Goal: Task Accomplishment & Management: Manage account settings

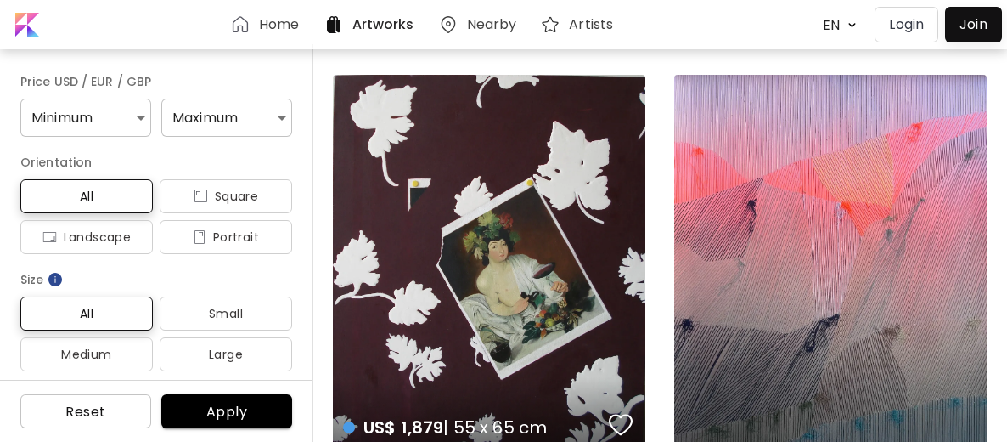
click at [906, 22] on p "Login" at bounding box center [906, 24] width 35 height 20
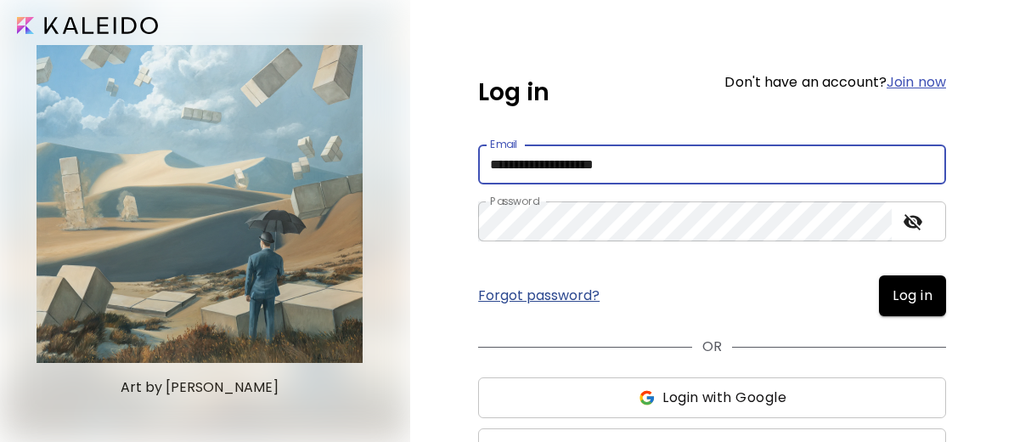
type input "**********"
click at [911, 218] on icon "toggle password visibility" at bounding box center [913, 221] width 20 height 20
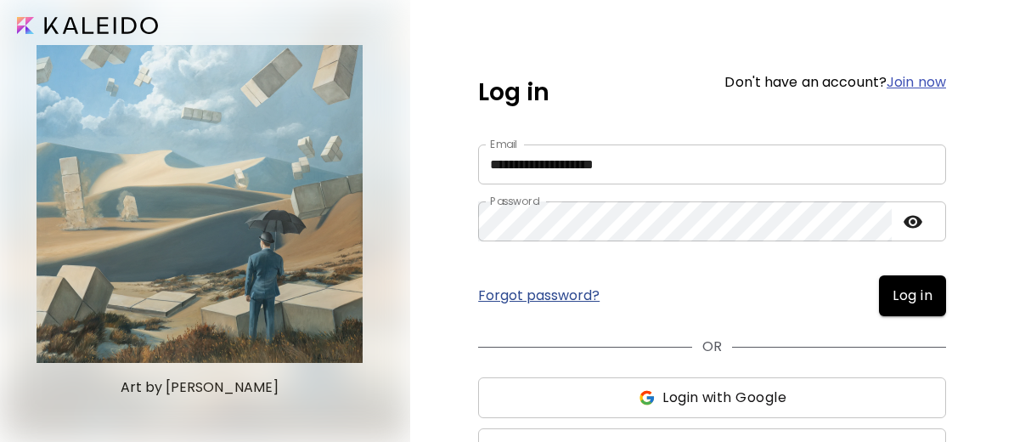
click at [905, 296] on span "Log in" at bounding box center [913, 295] width 40 height 20
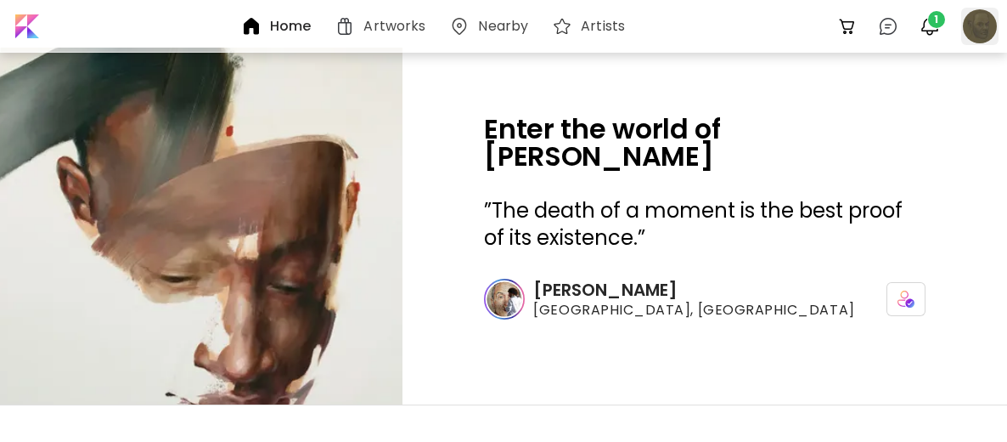
click at [982, 28] on div at bounding box center [979, 26] width 37 height 37
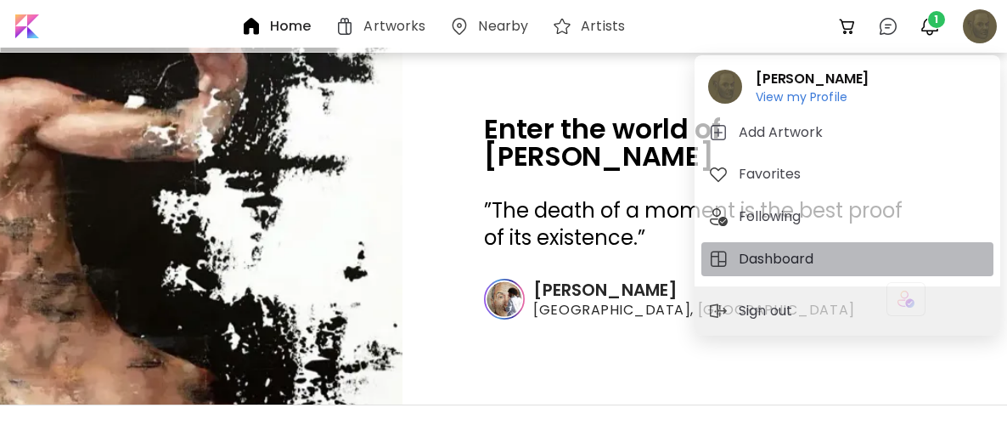
click at [758, 254] on h5 "Dashboard" at bounding box center [779, 259] width 80 height 20
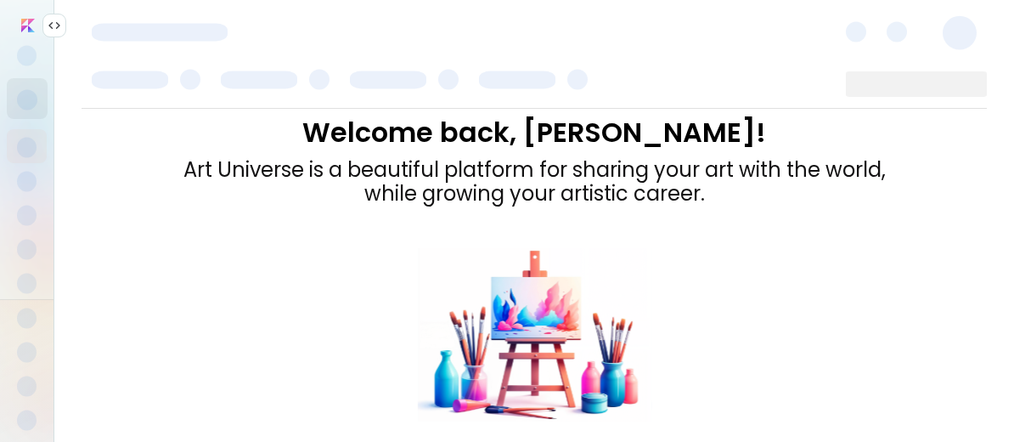
click at [51, 27] on img at bounding box center [55, 26] width 14 height 14
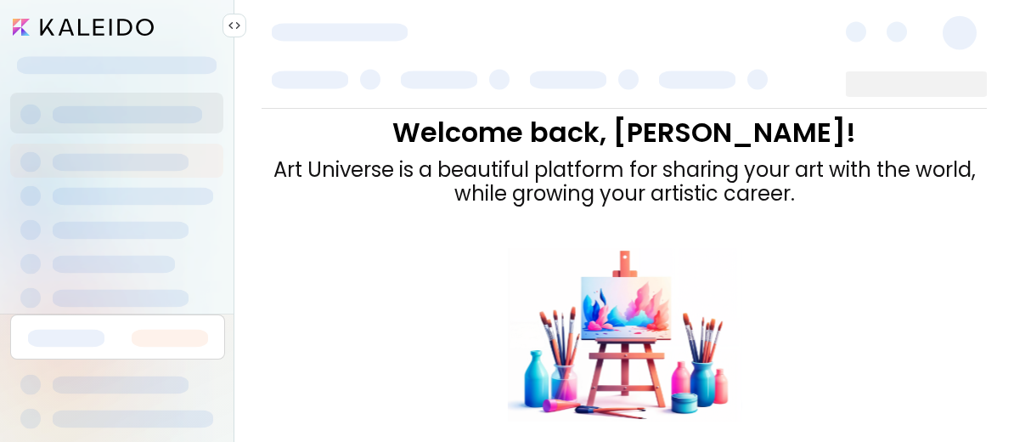
drag, startPoint x: 226, startPoint y: 95, endPoint x: 211, endPoint y: 261, distance: 166.2
click at [211, 261] on div at bounding box center [117, 203] width 234 height 221
click at [234, 25] on img at bounding box center [235, 26] width 14 height 14
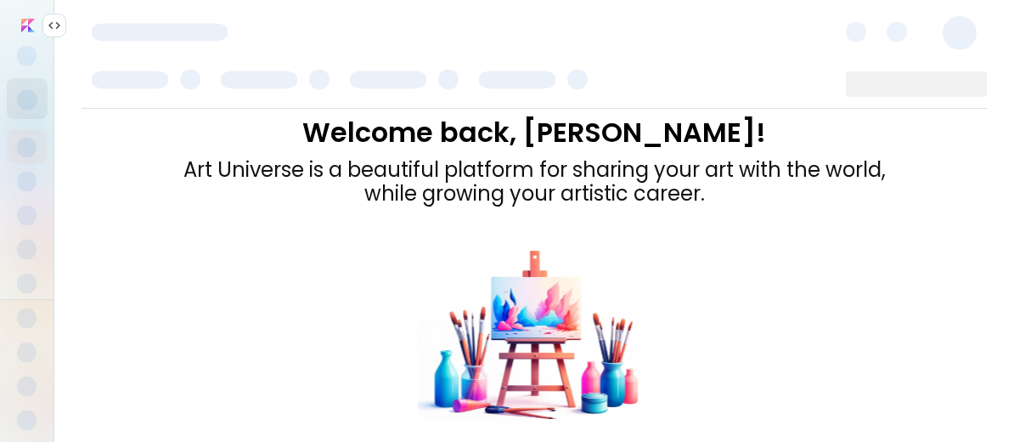
click at [55, 23] on img at bounding box center [55, 26] width 14 height 14
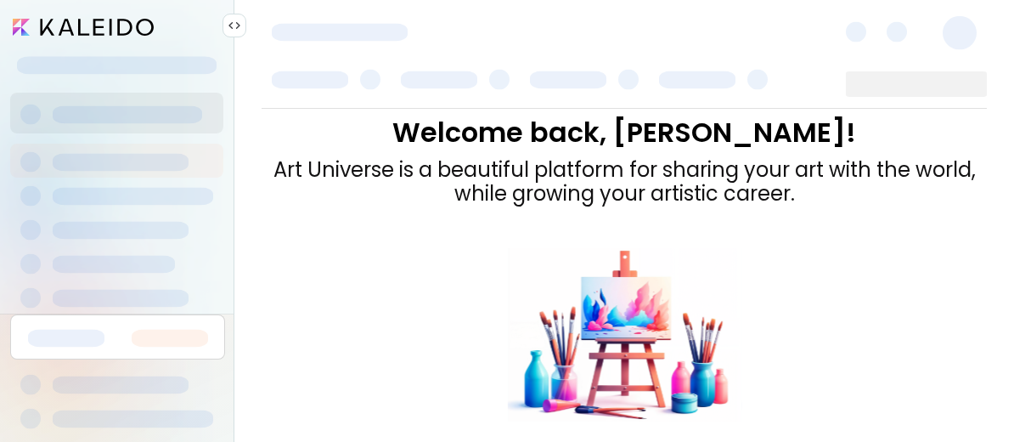
click at [265, 68] on div at bounding box center [326, 78] width 129 height 34
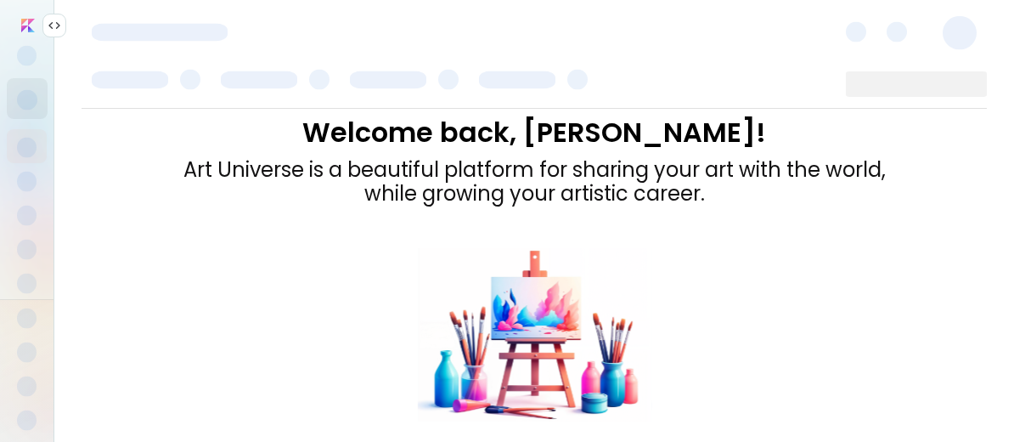
scroll to position [109, 0]
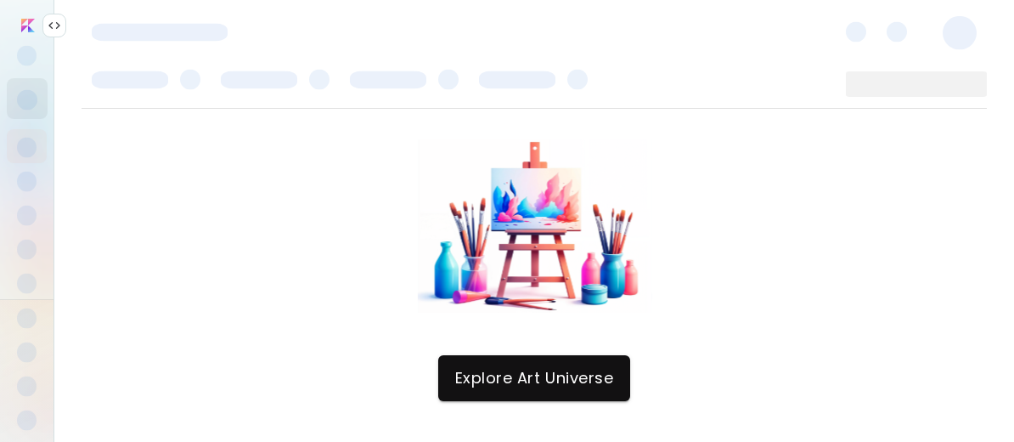
click at [532, 383] on span "Explore Art Universe" at bounding box center [534, 378] width 158 height 19
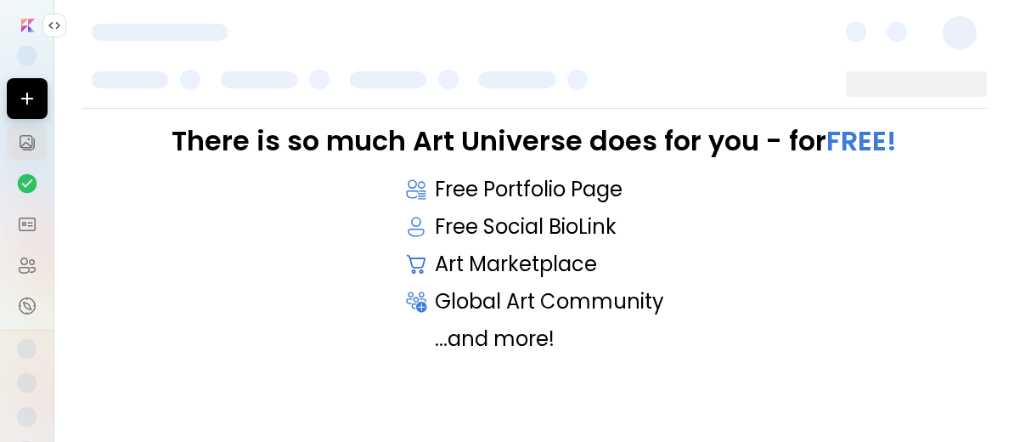
click at [52, 19] on img at bounding box center [55, 26] width 14 height 14
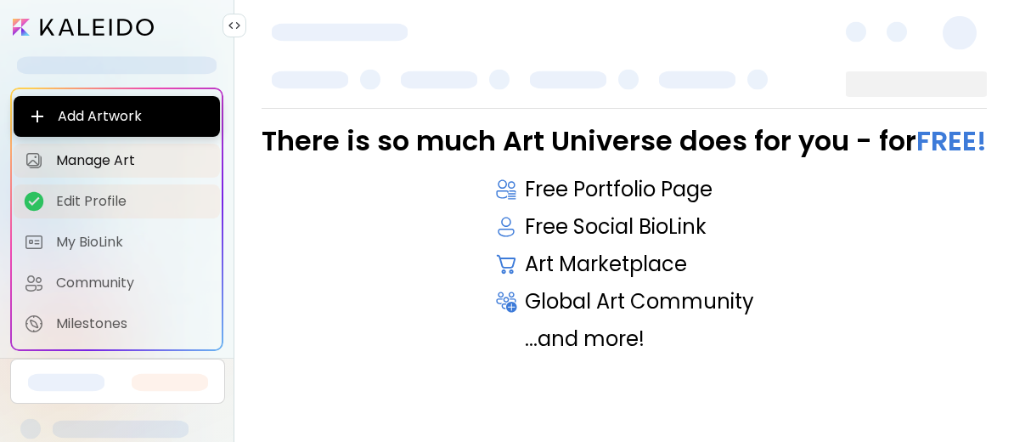
click at [64, 200] on span "Edit Profile" at bounding box center [133, 201] width 154 height 17
click at [98, 196] on span "Edit Profile" at bounding box center [133, 201] width 154 height 17
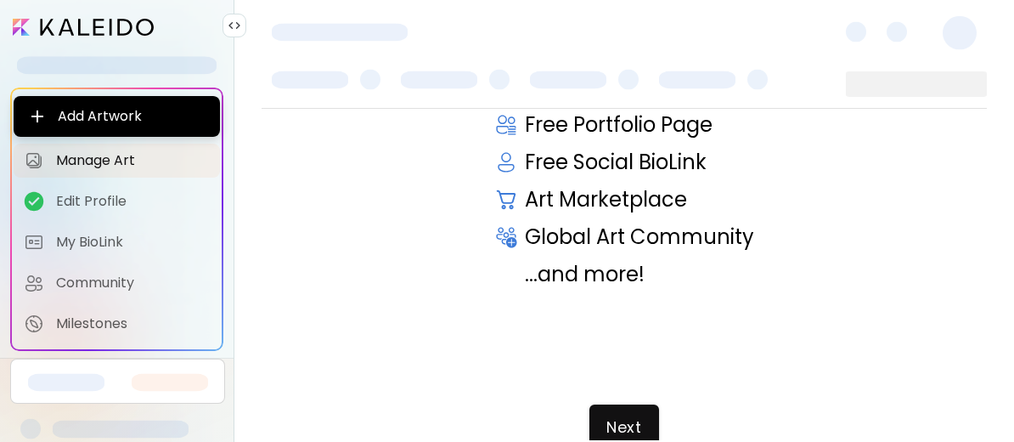
scroll to position [114, 0]
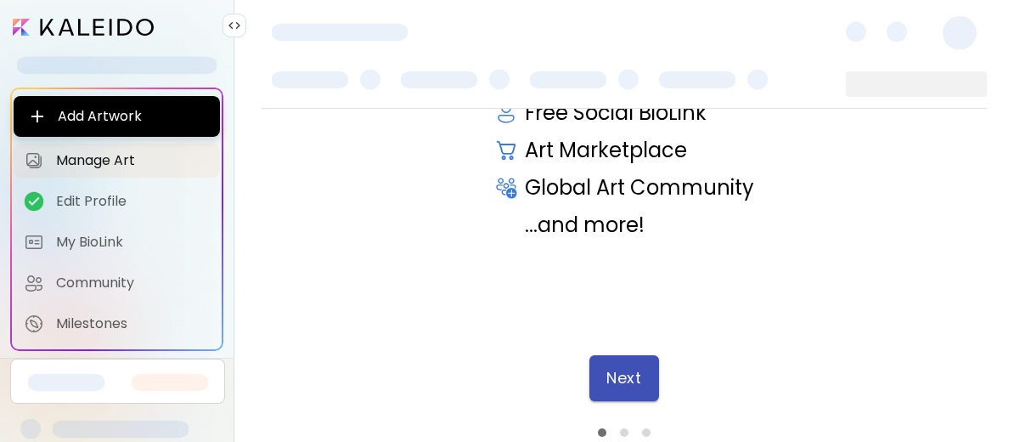
click at [625, 379] on span "Next" at bounding box center [623, 378] width 35 height 19
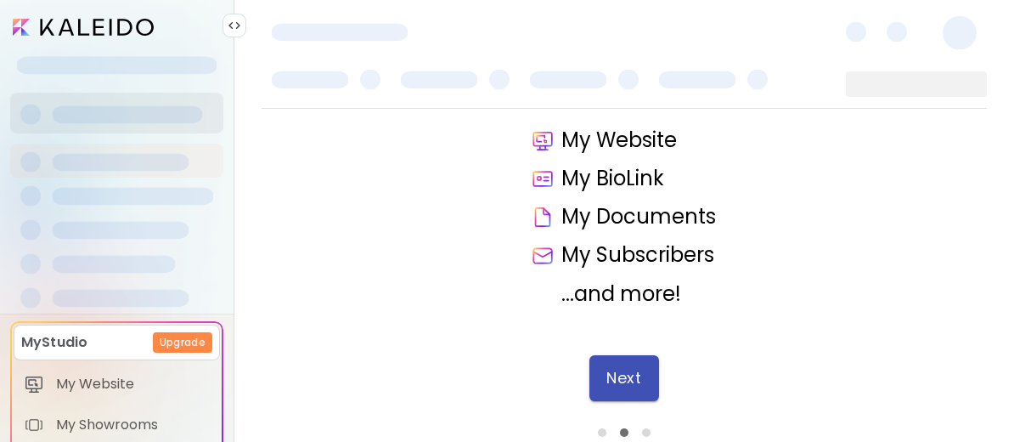
click at [615, 380] on span "Next" at bounding box center [623, 378] width 35 height 19
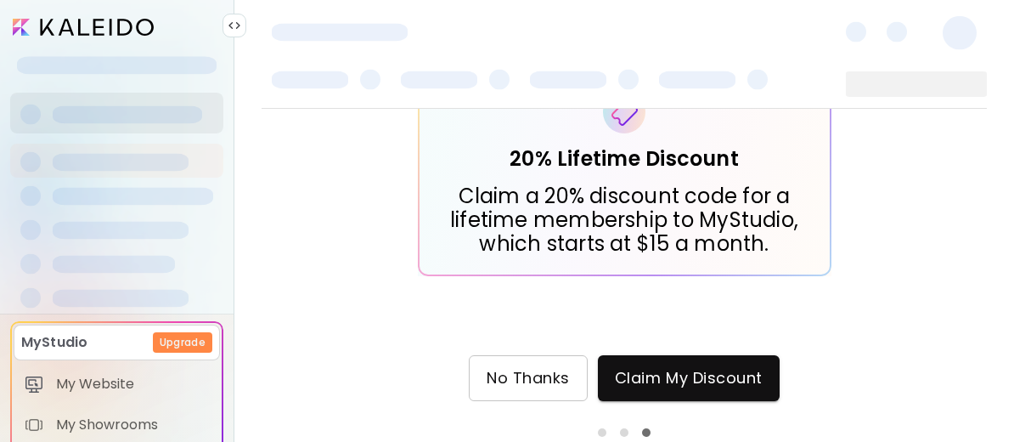
click at [521, 377] on span "No Thanks" at bounding box center [528, 378] width 83 height 19
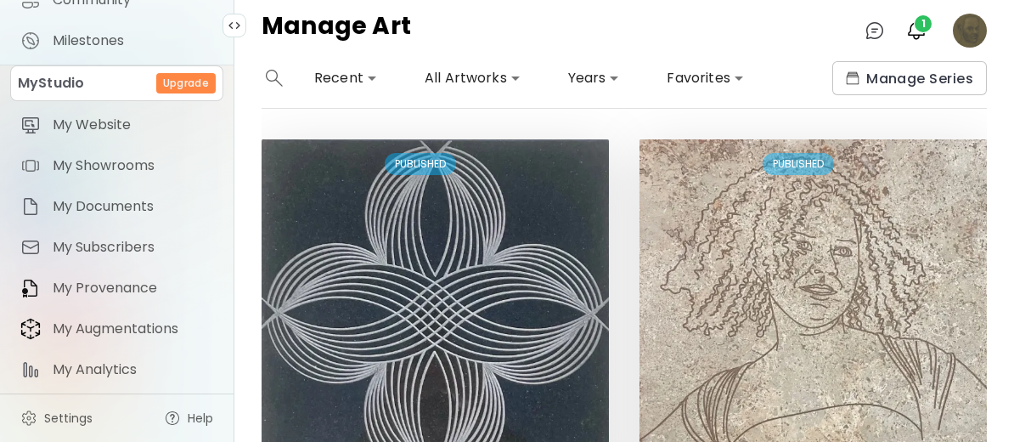
scroll to position [279, 0]
click at [42, 421] on link "Settings" at bounding box center [56, 418] width 93 height 34
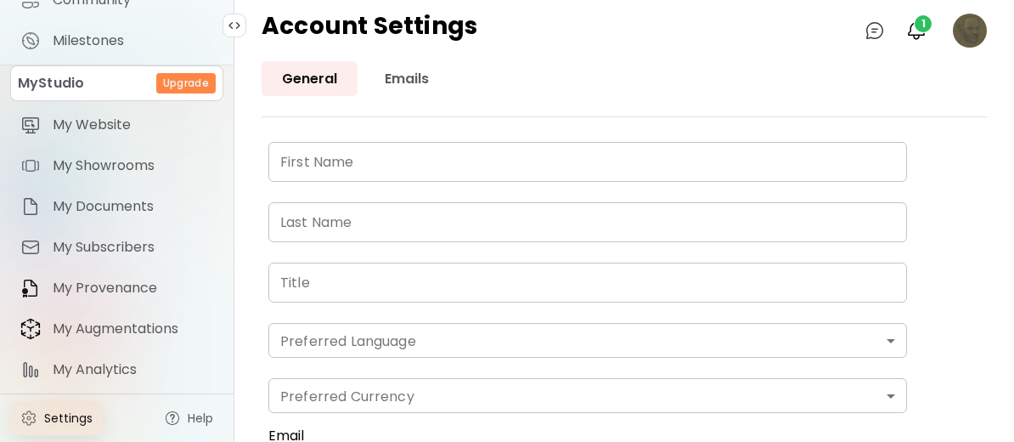
type input "*****"
type input "**********"
type input "*******"
type input "*"
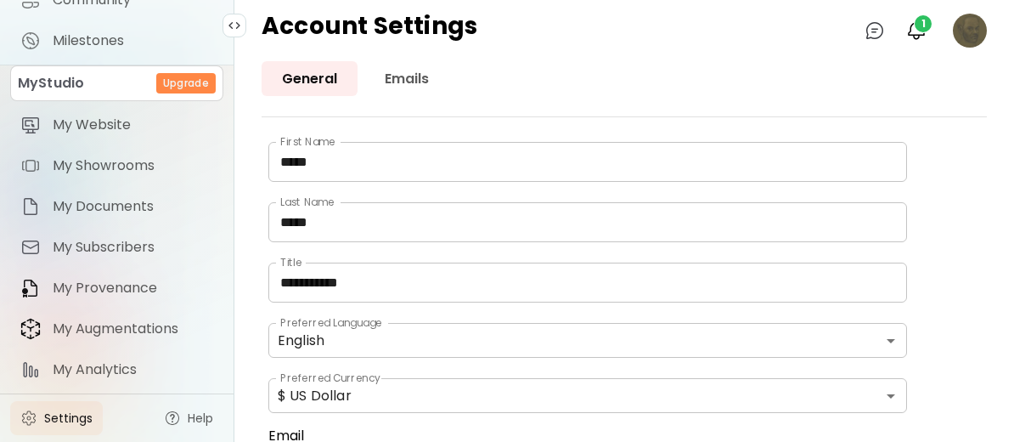
scroll to position [88, 0]
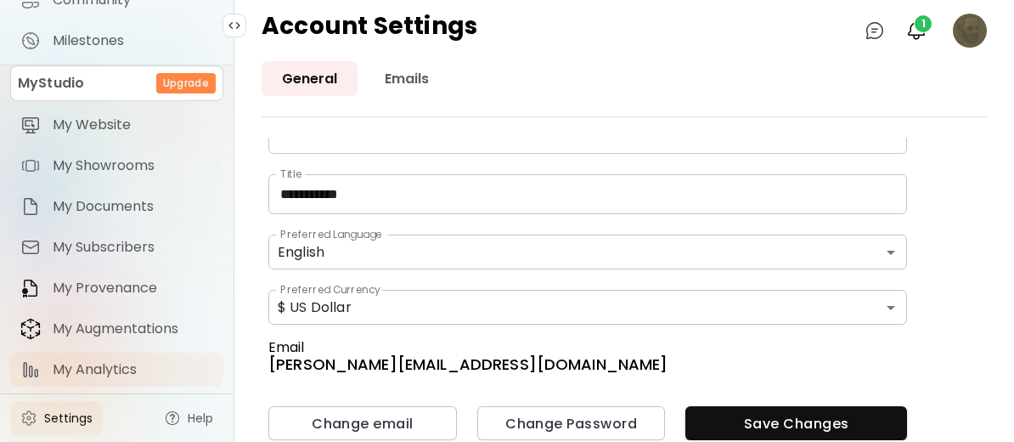
click at [113, 368] on span "My Analytics" at bounding box center [133, 369] width 161 height 17
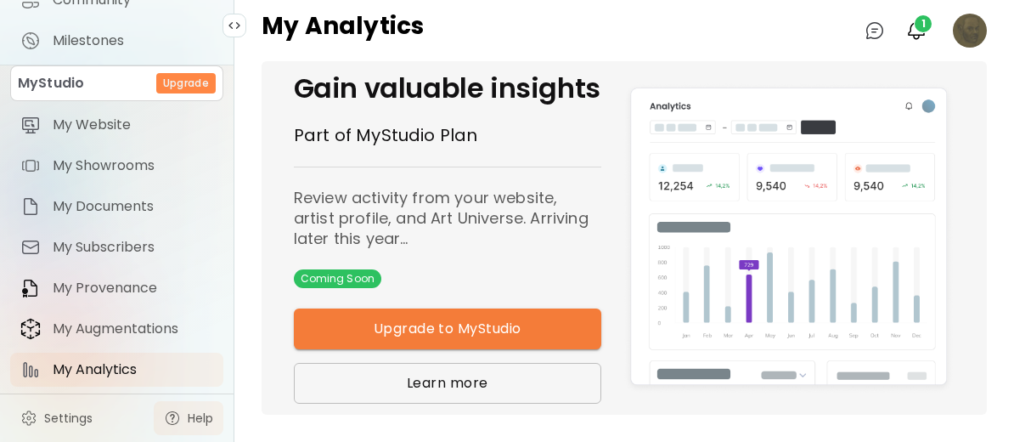
click at [189, 420] on span "Help" at bounding box center [200, 417] width 25 height 17
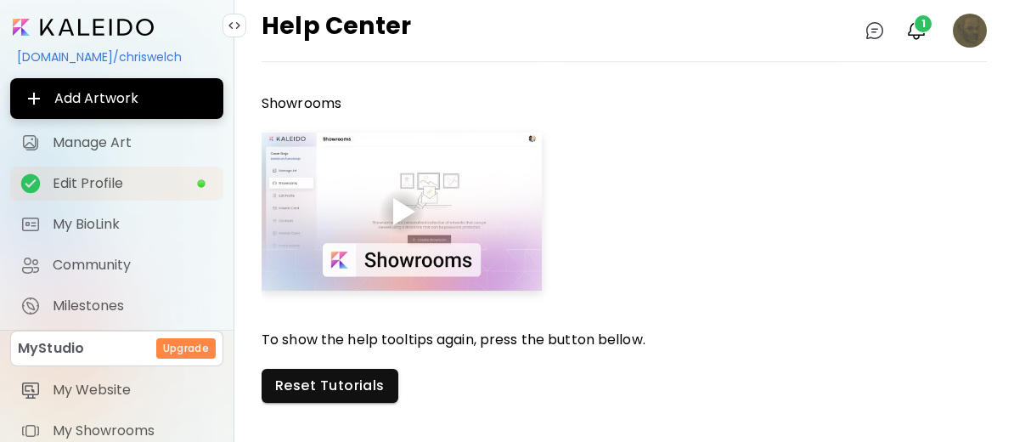
click at [105, 177] on span "Edit Profile" at bounding box center [125, 183] width 144 height 17
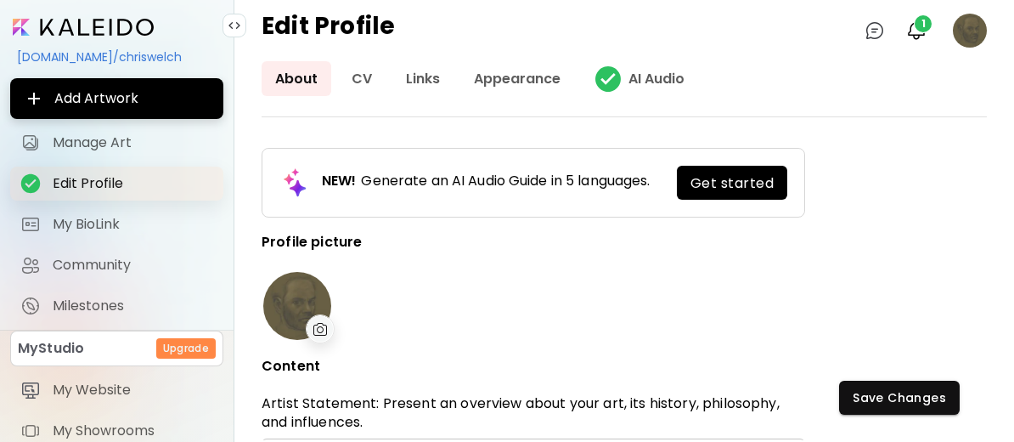
type input "**********"
type input "*******"
click at [958, 34] on image at bounding box center [970, 31] width 34 height 34
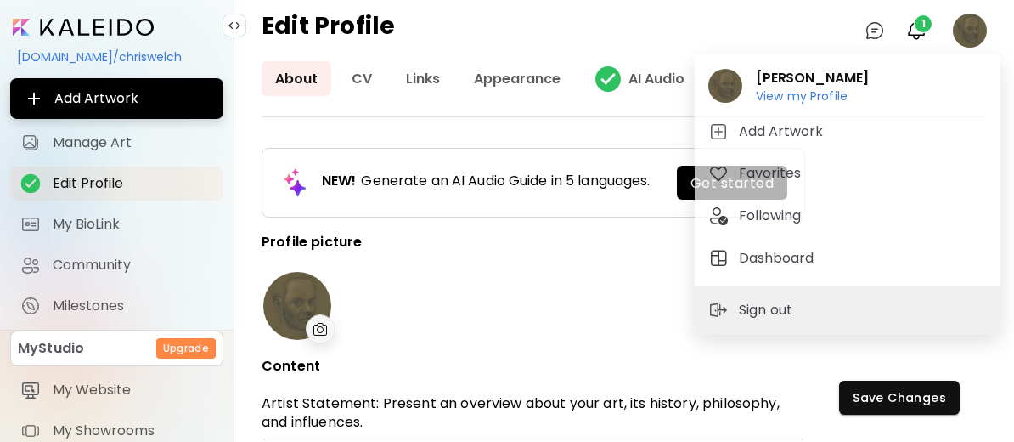
drag, startPoint x: 985, startPoint y: 182, endPoint x: 991, endPoint y: 234, distance: 53.0
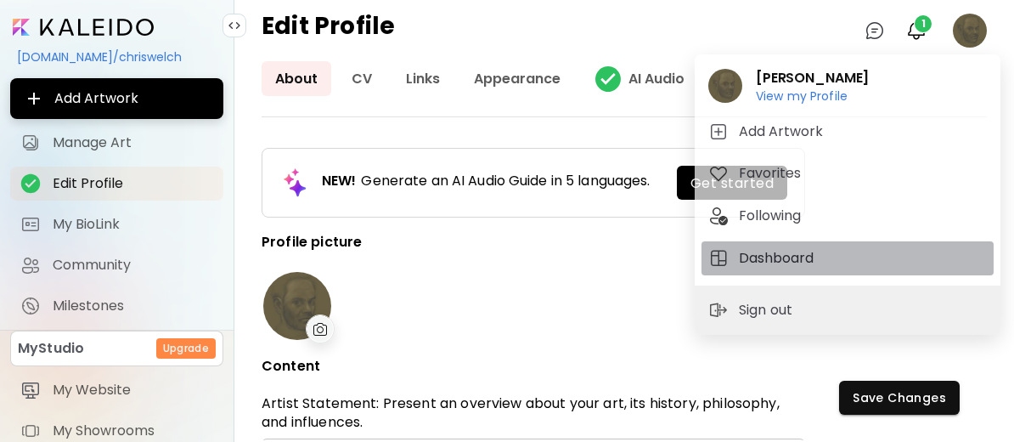
click at [780, 258] on h5 "Dashboard" at bounding box center [779, 258] width 80 height 20
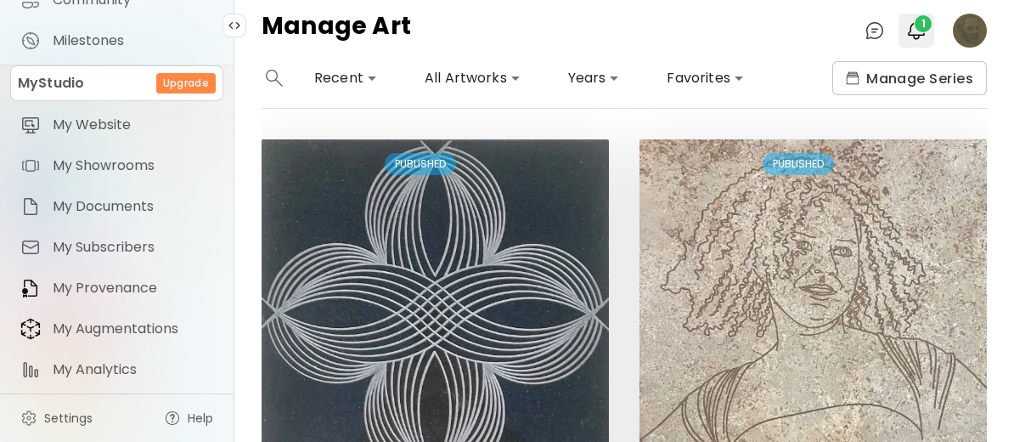
click at [914, 31] on img "button" at bounding box center [916, 30] width 20 height 20
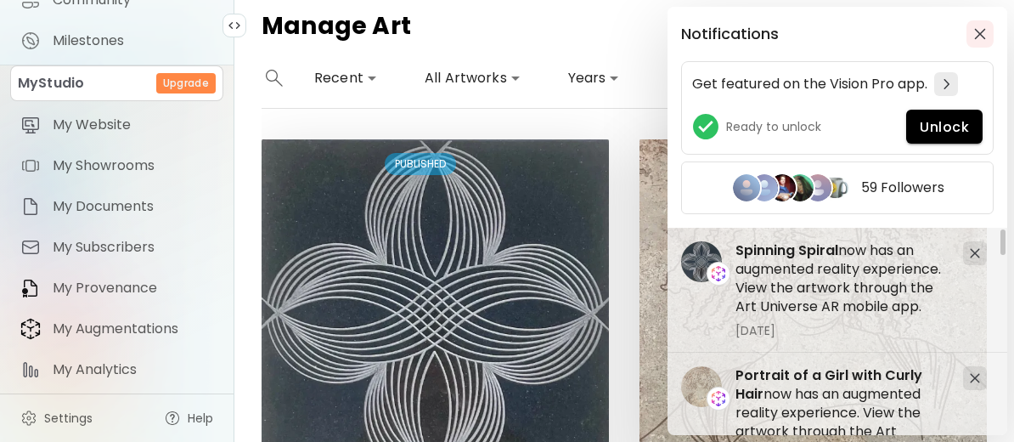
click at [978, 32] on img "button" at bounding box center [980, 34] width 12 height 12
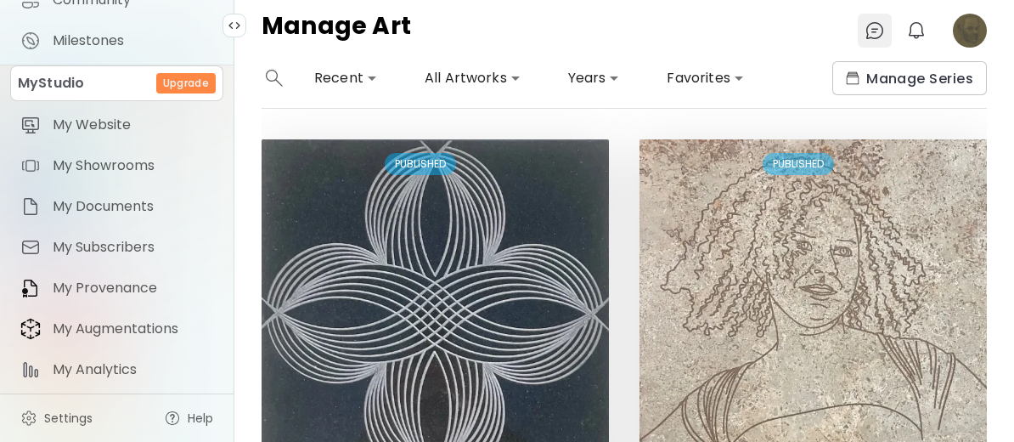
click at [873, 31] on img at bounding box center [875, 30] width 20 height 20
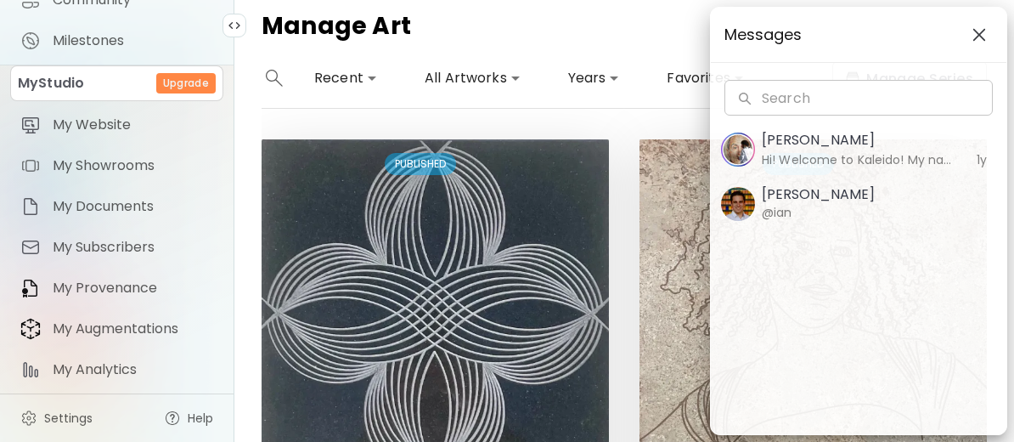
click at [984, 32] on img "button" at bounding box center [979, 35] width 14 height 14
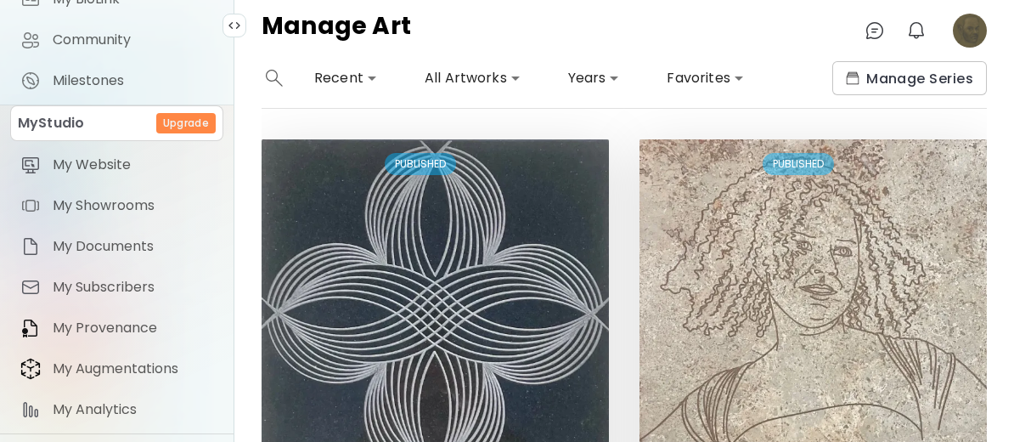
scroll to position [279, 0]
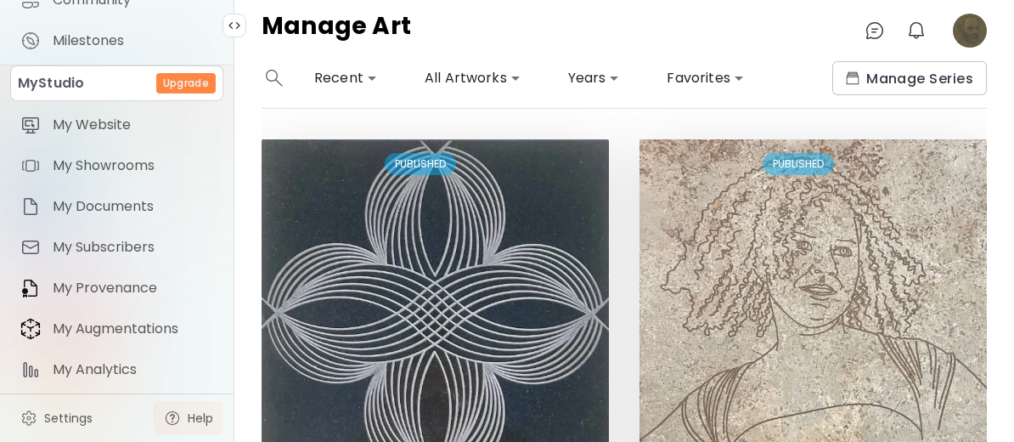
click at [189, 418] on span "Help" at bounding box center [200, 417] width 25 height 17
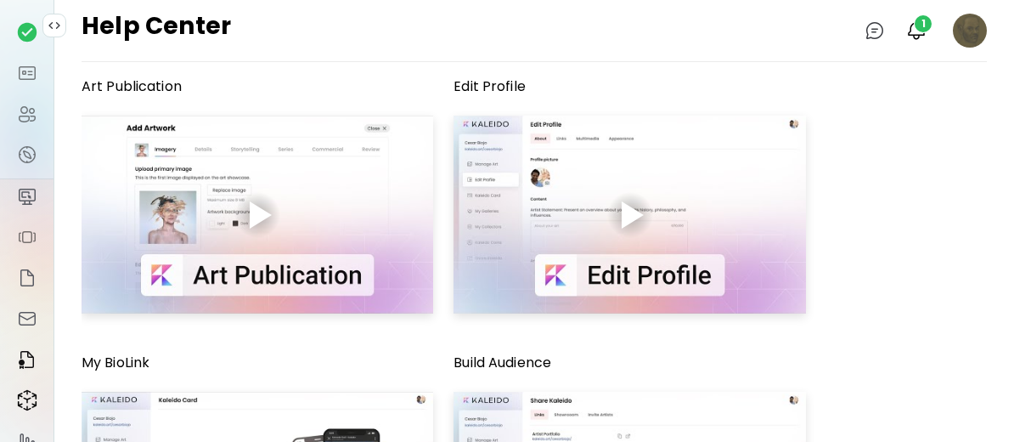
scroll to position [332, 0]
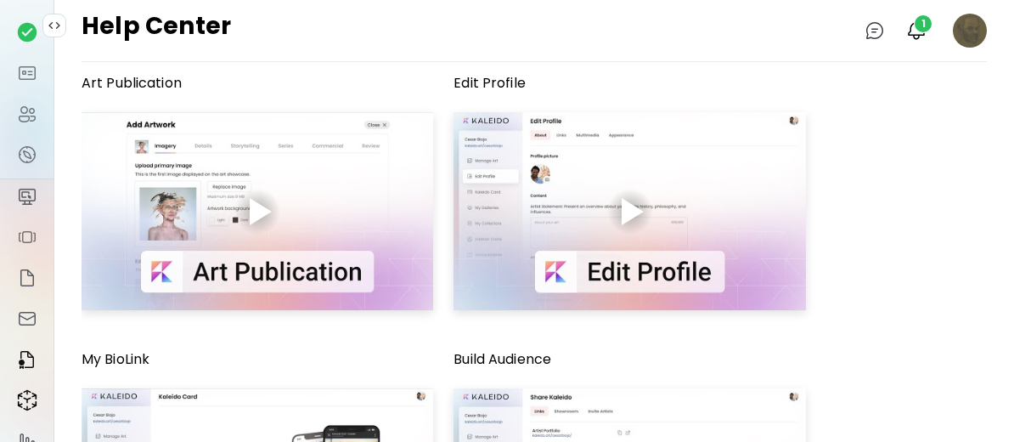
click at [686, 254] on div at bounding box center [630, 211] width 352 height 198
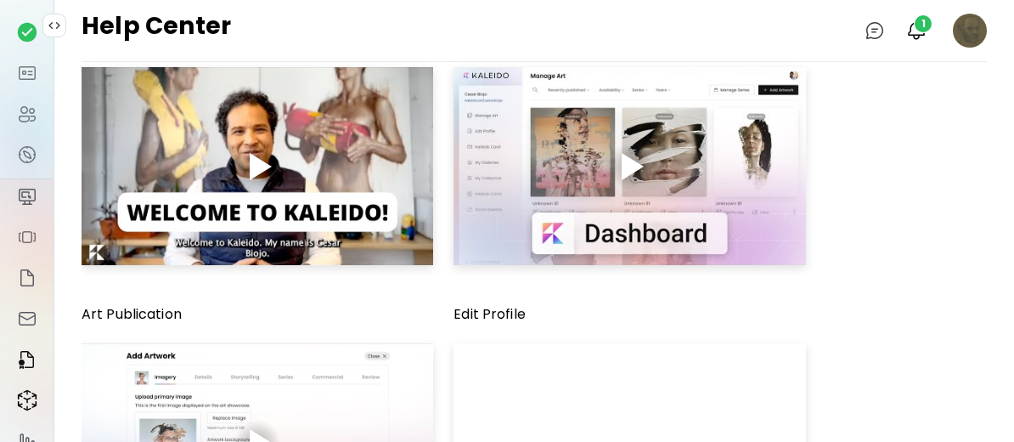
scroll to position [0, 0]
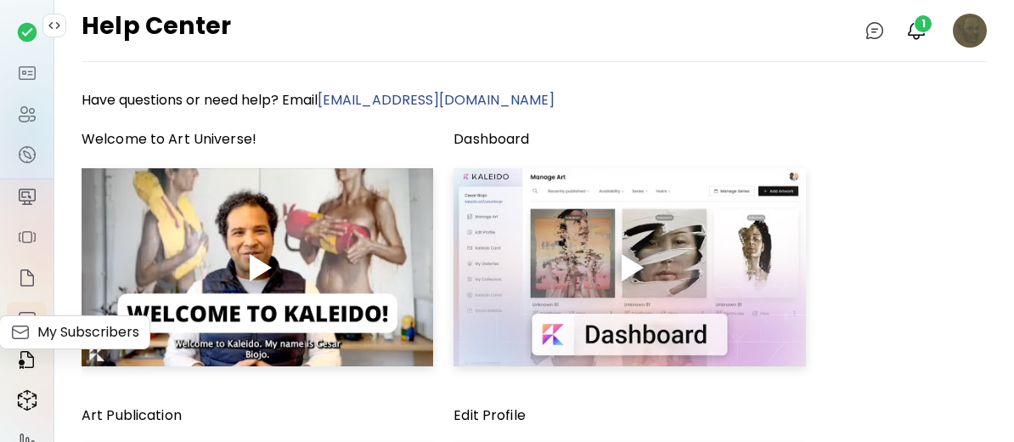
click at [24, 329] on img at bounding box center [27, 318] width 20 height 20
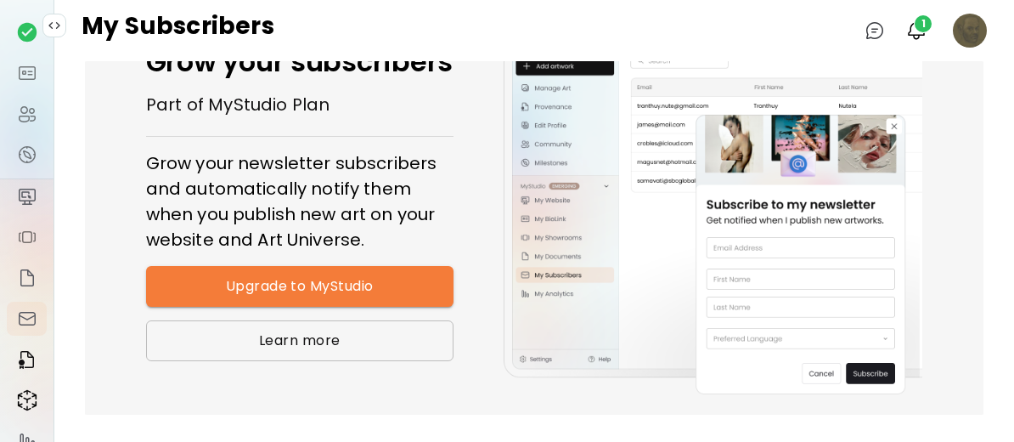
scroll to position [49, 0]
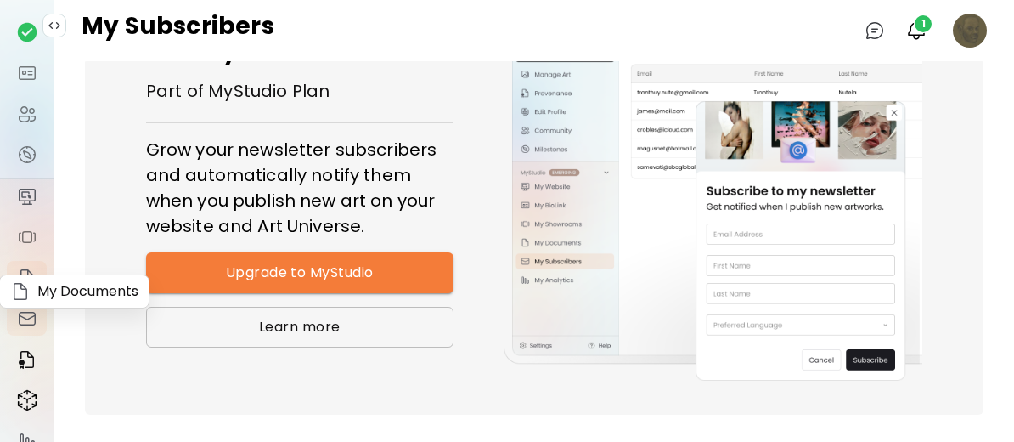
click at [22, 288] on img at bounding box center [27, 278] width 20 height 20
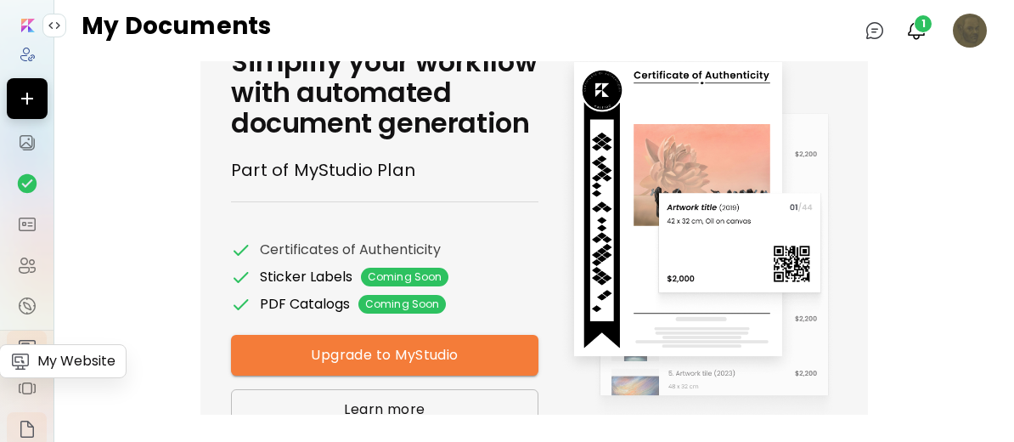
click at [17, 358] on img at bounding box center [27, 347] width 20 height 20
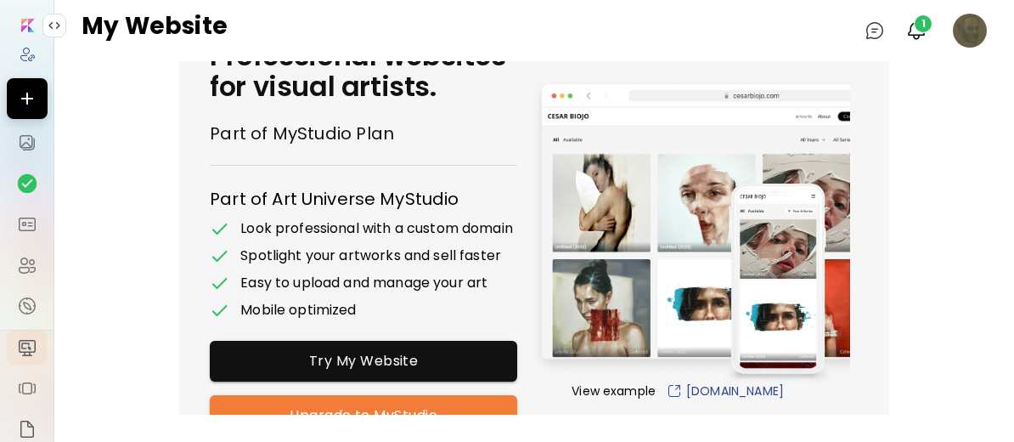
scroll to position [65, 0]
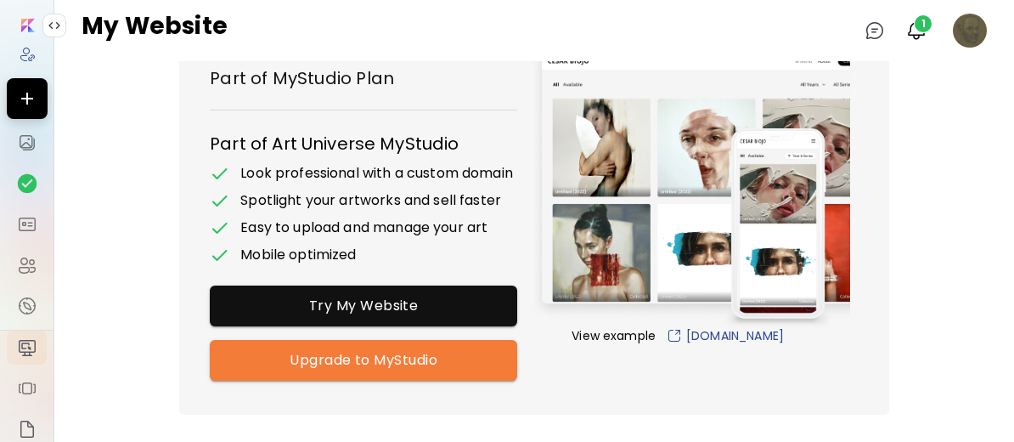
click at [734, 327] on link "[DOMAIN_NAME]" at bounding box center [725, 335] width 118 height 17
